Goal: Find contact information: Find contact information

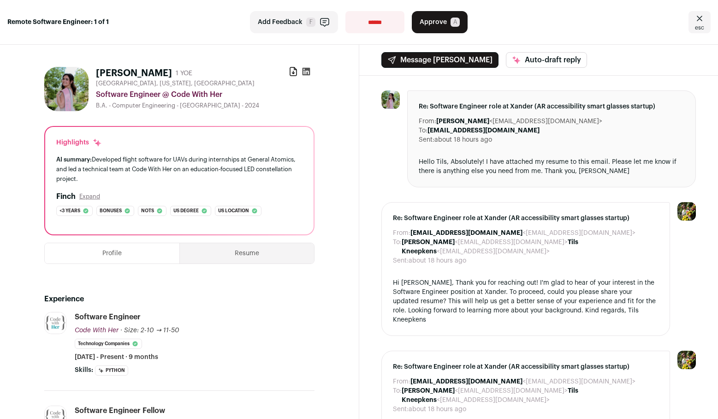
click at [68, 82] on img at bounding box center [66, 89] width 44 height 44
click at [124, 71] on h1 "[PERSON_NAME]" at bounding box center [134, 73] width 76 height 13
drag, startPoint x: 124, startPoint y: 71, endPoint x: 161, endPoint y: 71, distance: 36.9
click at [161, 71] on h1 "[PERSON_NAME]" at bounding box center [134, 73] width 76 height 13
copy h1 "[PERSON_NAME]"
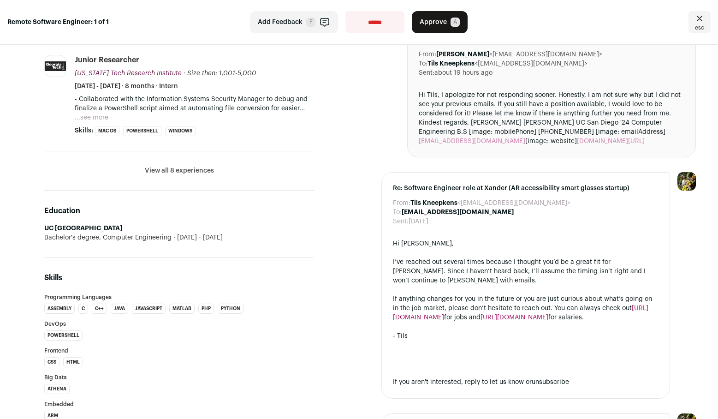
scroll to position [379, 0]
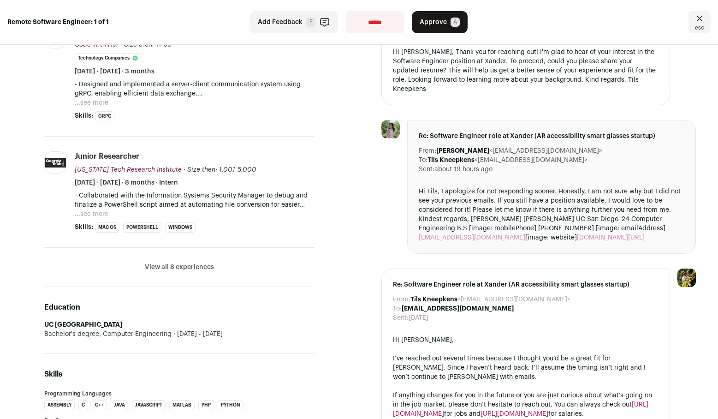
click at [175, 265] on button "View all 8 experiences" at bounding box center [179, 267] width 69 height 9
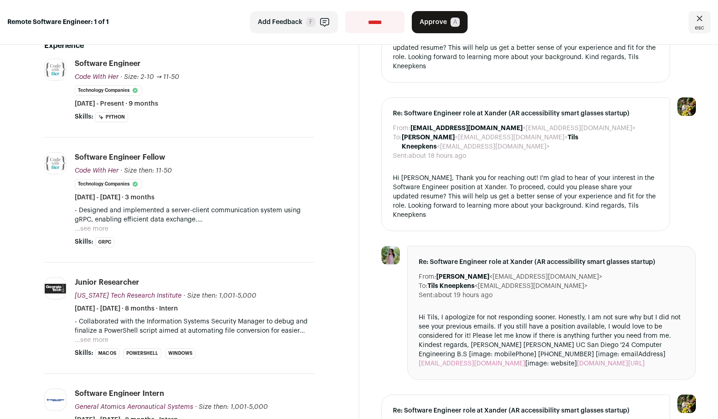
scroll to position [257, 0]
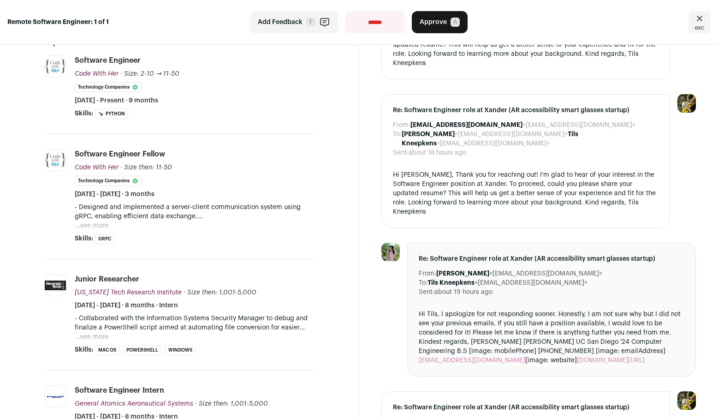
click at [96, 230] on li "Software Engineer Fellow Code With Her Code With Her [DOMAIN_NAME] Add to compa…" at bounding box center [195, 196] width 240 height 95
click at [96, 227] on button "...see more" at bounding box center [92, 225] width 34 height 9
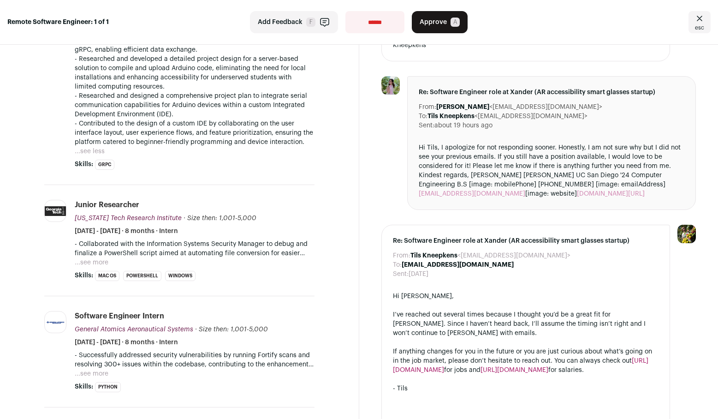
scroll to position [424, 0]
click at [106, 262] on button "...see more" at bounding box center [92, 261] width 34 height 9
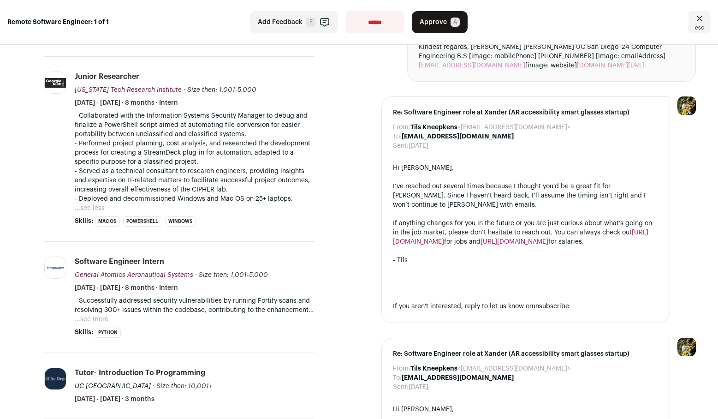
scroll to position [553, 0]
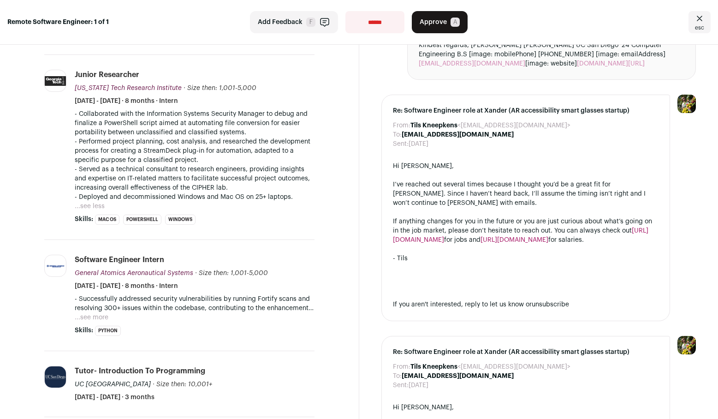
click at [92, 317] on button "...see more" at bounding box center [92, 317] width 34 height 9
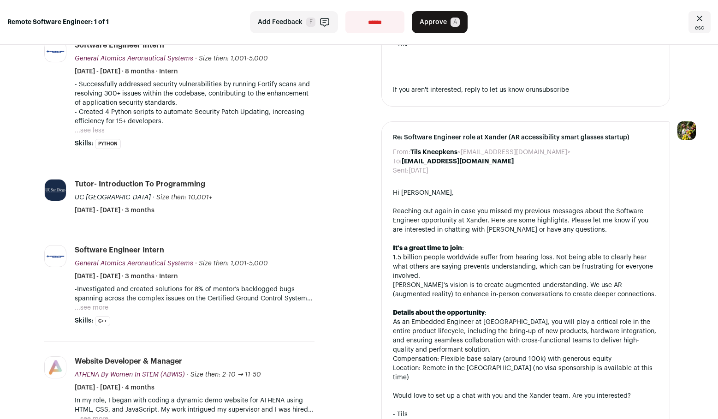
scroll to position [770, 0]
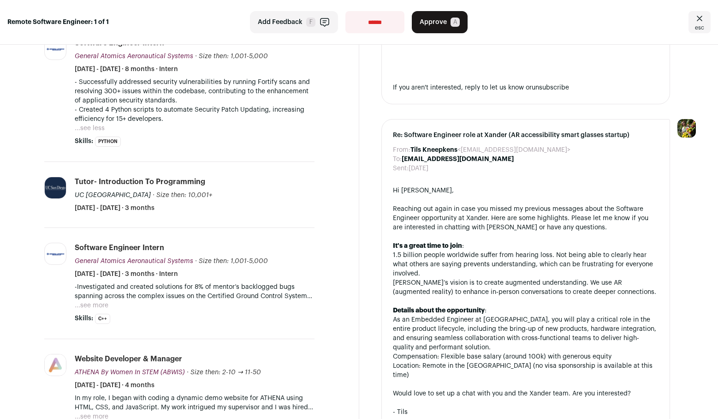
click at [100, 304] on button "...see more" at bounding box center [92, 305] width 34 height 9
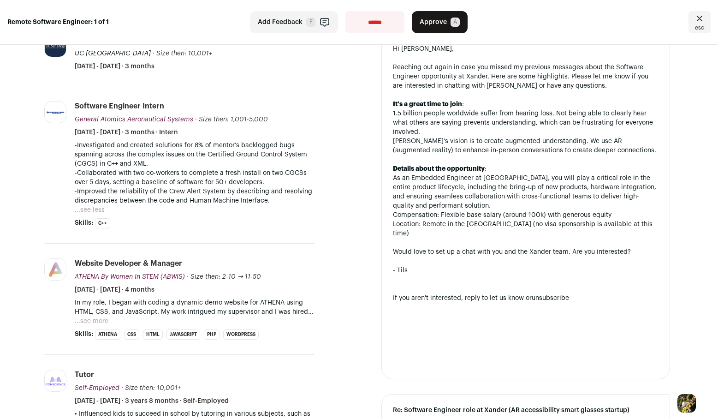
scroll to position [913, 0]
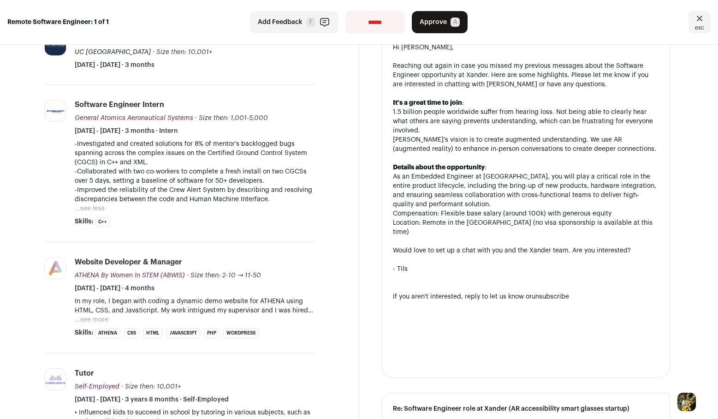
click at [98, 320] on button "...see more" at bounding box center [92, 319] width 34 height 9
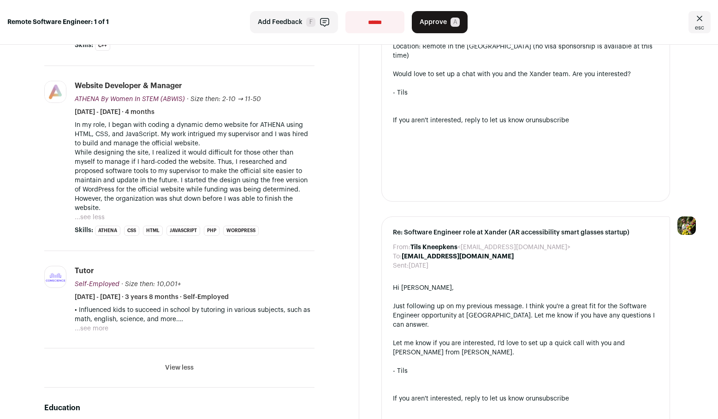
scroll to position [1095, 0]
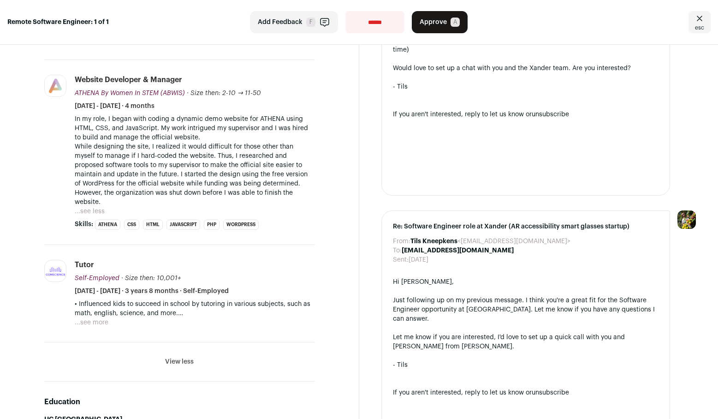
click at [100, 318] on button "...see more" at bounding box center [92, 322] width 34 height 9
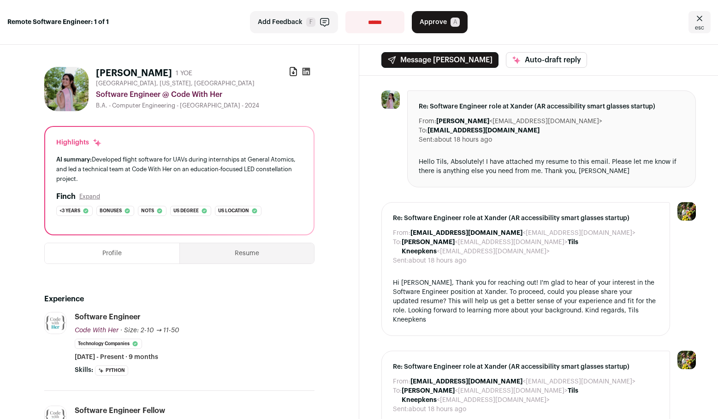
scroll to position [0, 0]
select select "**********"
